Goal: Task Accomplishment & Management: Use online tool/utility

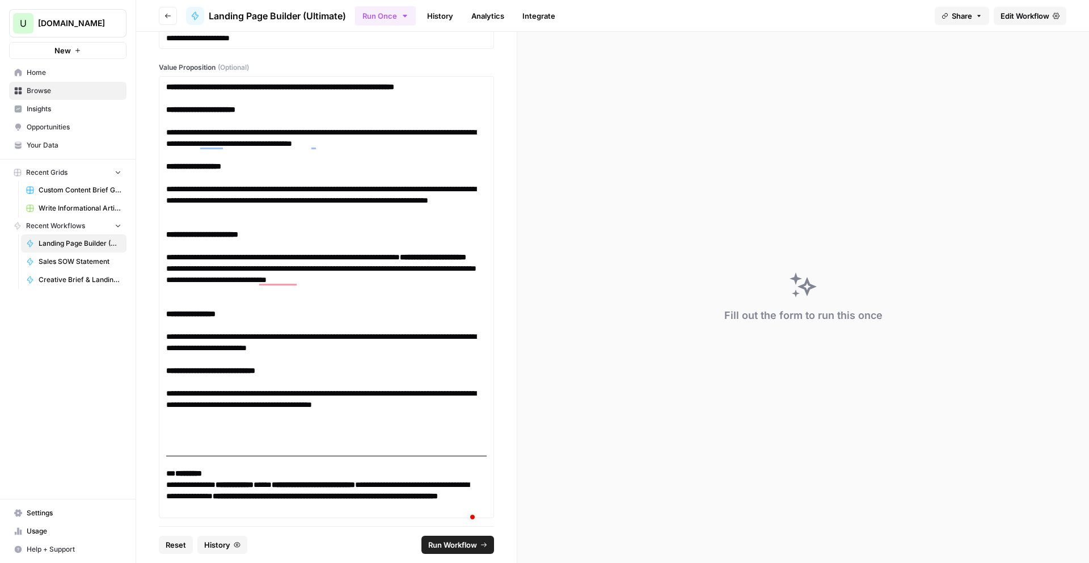
scroll to position [686, 0]
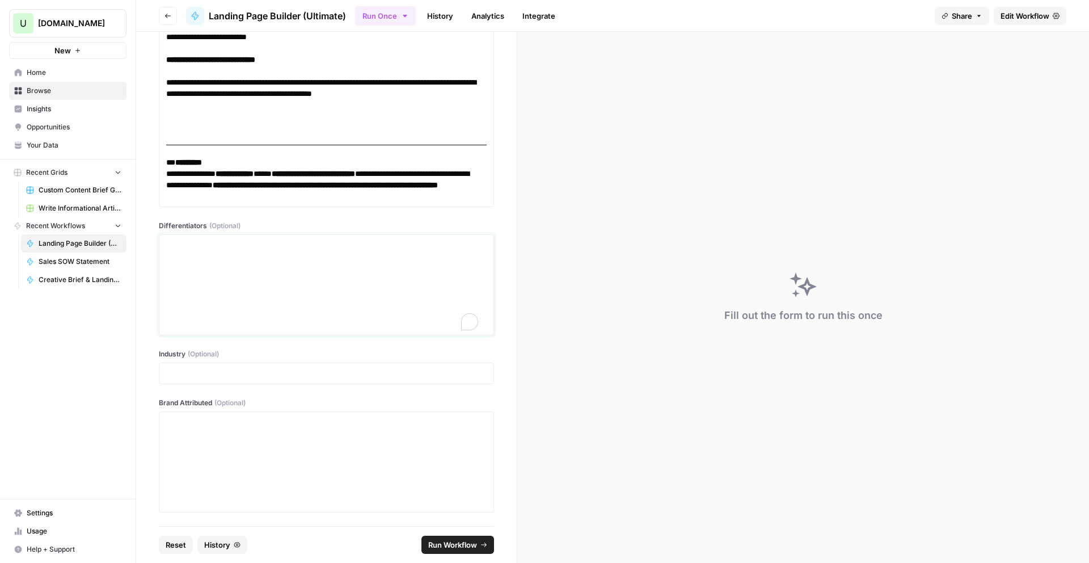
click at [289, 270] on div "To enrich screen reader interactions, please activate Accessibility in Grammarl…" at bounding box center [326, 284] width 320 height 91
click at [222, 374] on p at bounding box center [326, 372] width 320 height 11
click at [350, 279] on div "To enrich screen reader interactions, please activate Accessibility in Grammarl…" at bounding box center [326, 284] width 320 height 91
drag, startPoint x: 206, startPoint y: 226, endPoint x: 155, endPoint y: 222, distance: 51.2
click at [155, 222] on div "**********" at bounding box center [326, 279] width 381 height 494
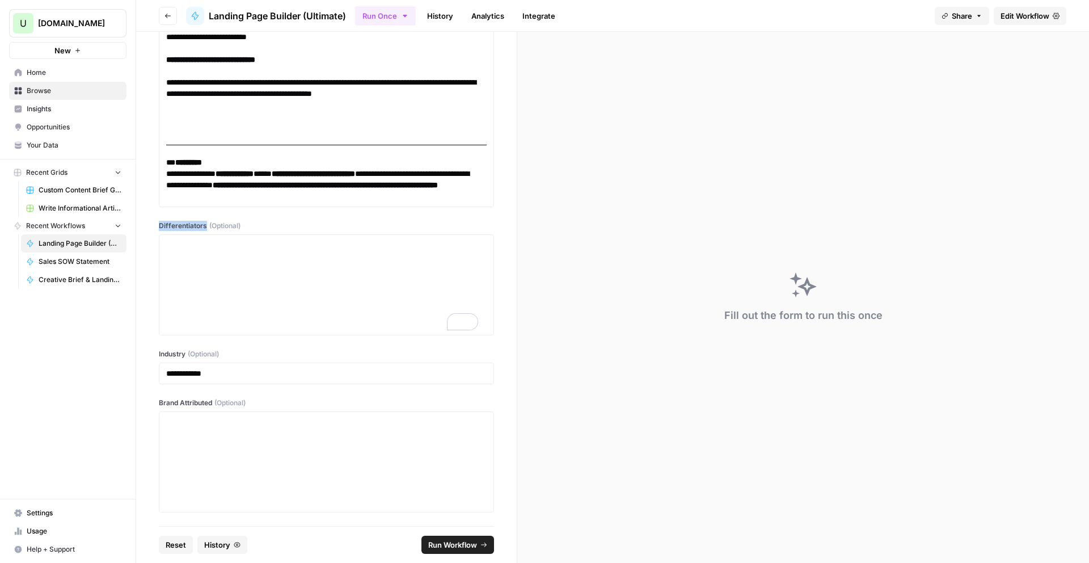
copy label "Differentiators"
drag, startPoint x: 215, startPoint y: 296, endPoint x: 203, endPoint y: 274, distance: 25.4
click at [215, 295] on div "To enrich screen reader interactions, please activate Accessibility in Grammarl…" at bounding box center [326, 284] width 320 height 91
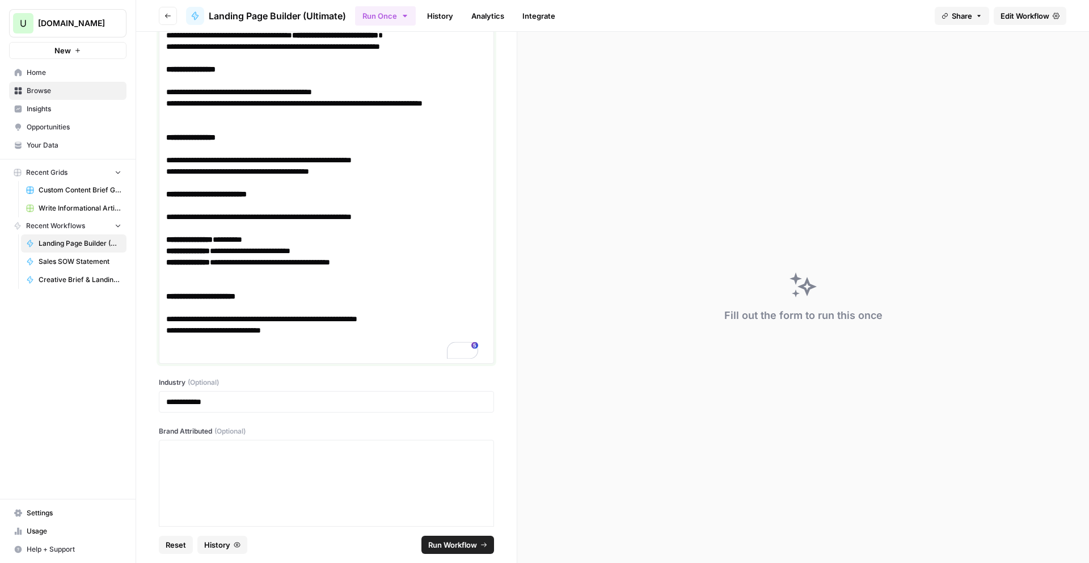
scroll to position [1078, 0]
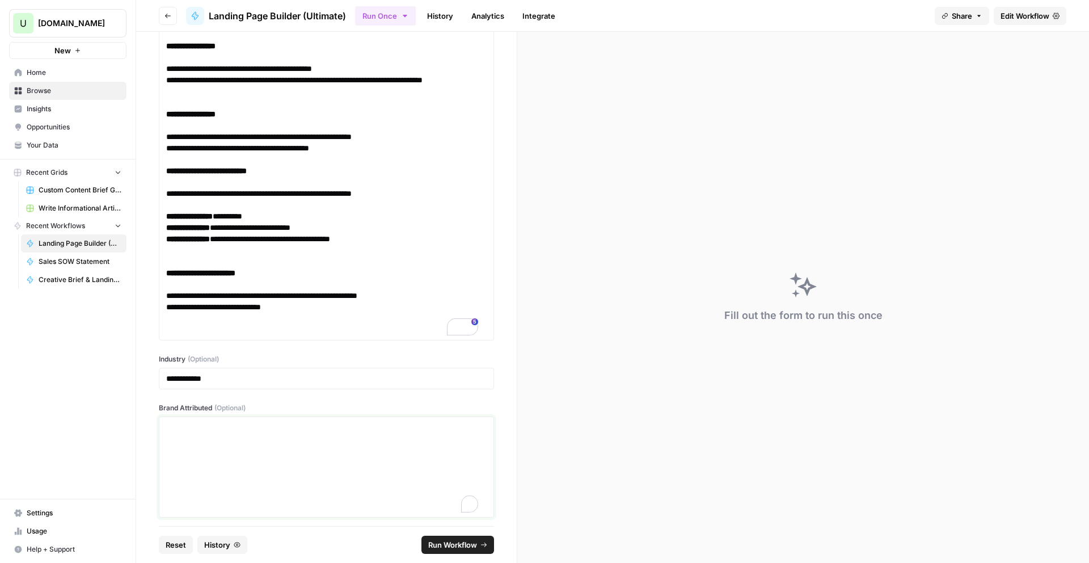
click at [198, 453] on div "To enrich screen reader interactions, please activate Accessibility in Grammarl…" at bounding box center [326, 466] width 320 height 91
drag, startPoint x: 158, startPoint y: 416, endPoint x: 210, endPoint y: 420, distance: 51.8
click at [210, 413] on label "Brand Attributed (Optional)" at bounding box center [326, 408] width 335 height 10
click at [213, 433] on p "To enrich screen reader interactions, please activate Accessibility in Grammarl…" at bounding box center [326, 426] width 320 height 11
click at [450, 546] on span "Run Workflow" at bounding box center [452, 544] width 49 height 11
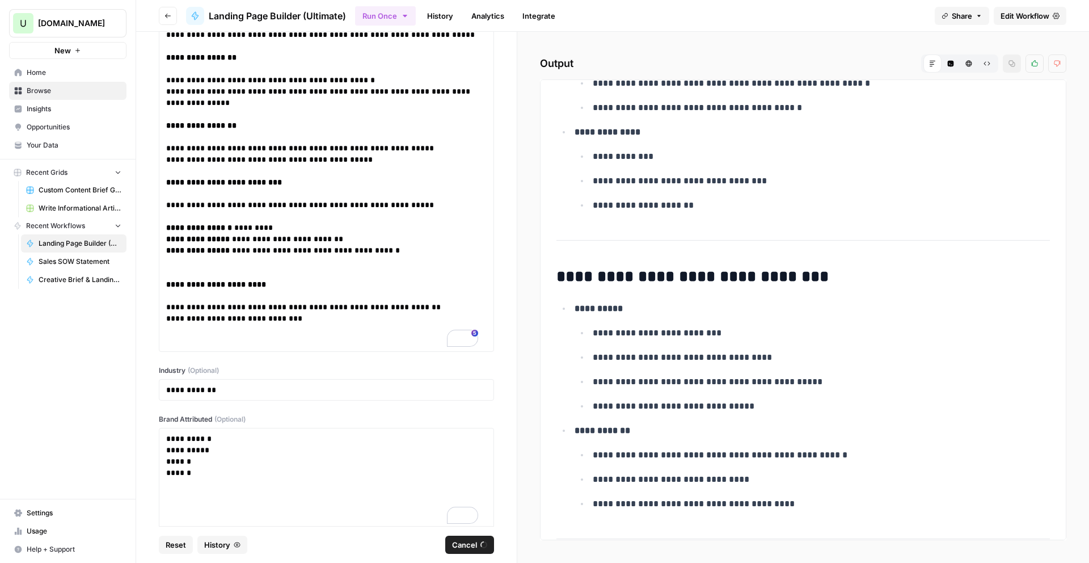
scroll to position [18284, 0]
